Goal: Information Seeking & Learning: Learn about a topic

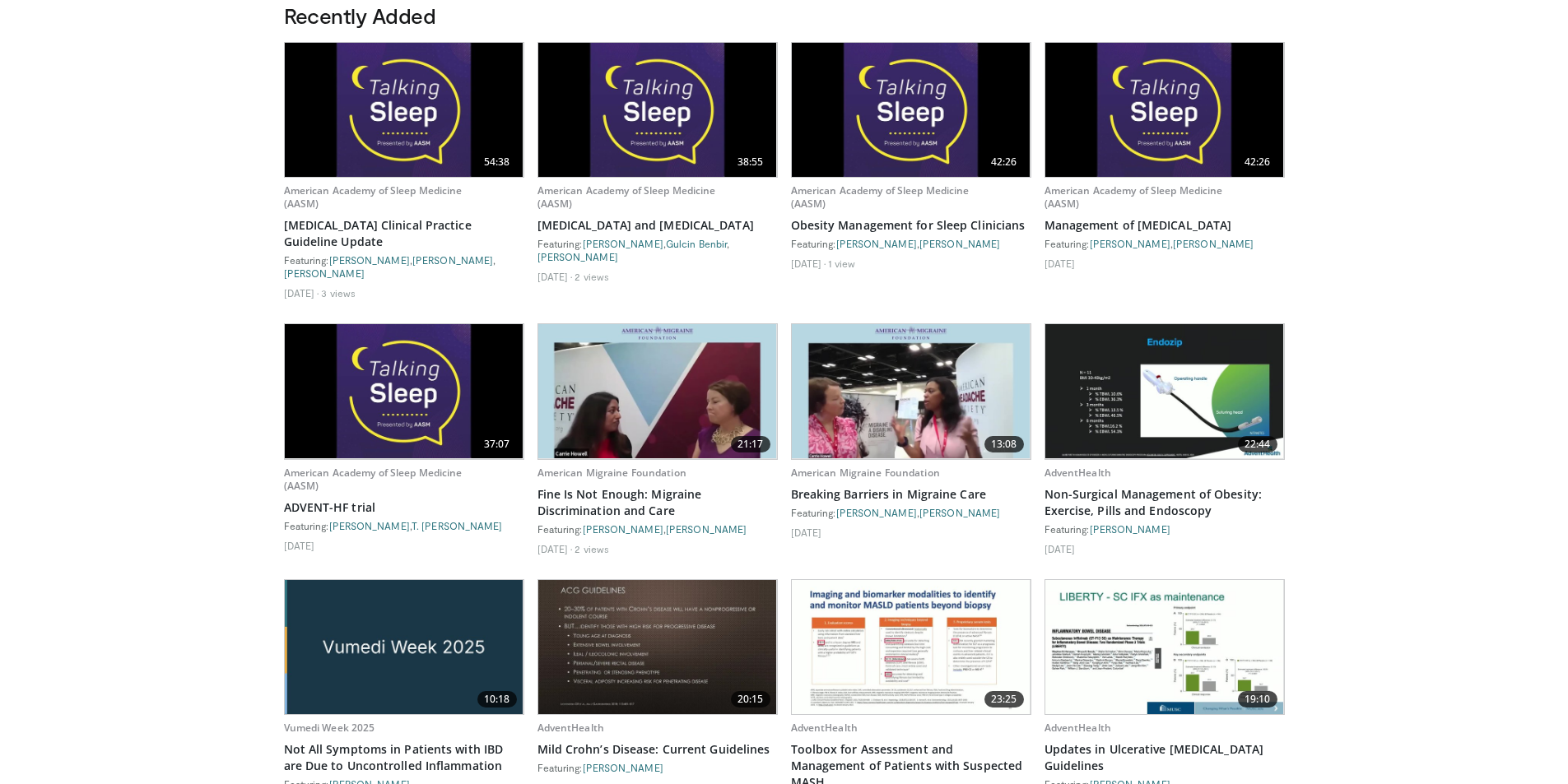
scroll to position [823, 0]
